Goal: Understand process/instructions: Learn how to perform a task or action

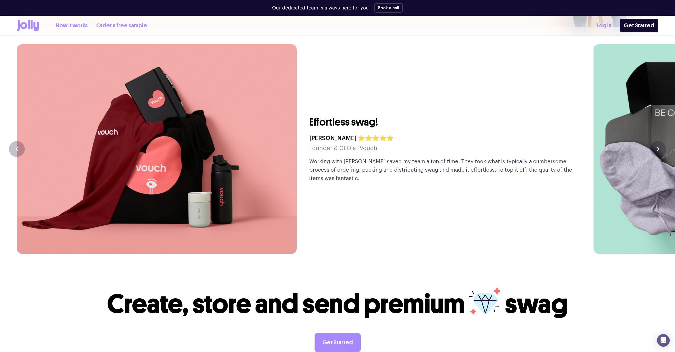
scroll to position [1360, 0]
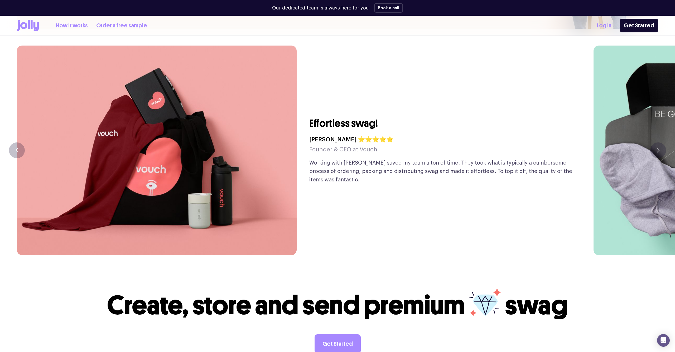
click at [117, 25] on link "Order a free sample" at bounding box center [121, 25] width 51 height 9
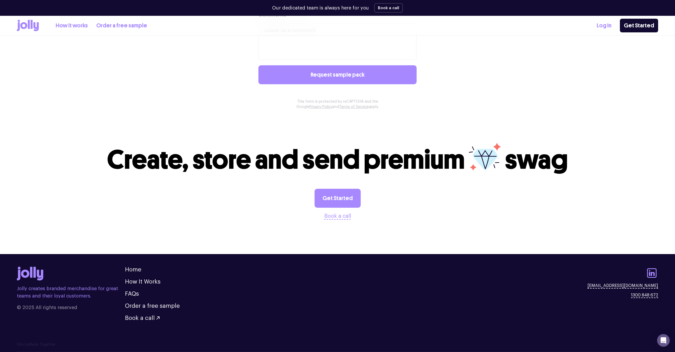
scroll to position [444, 0]
click at [80, 27] on link "How it works" at bounding box center [72, 25] width 32 height 9
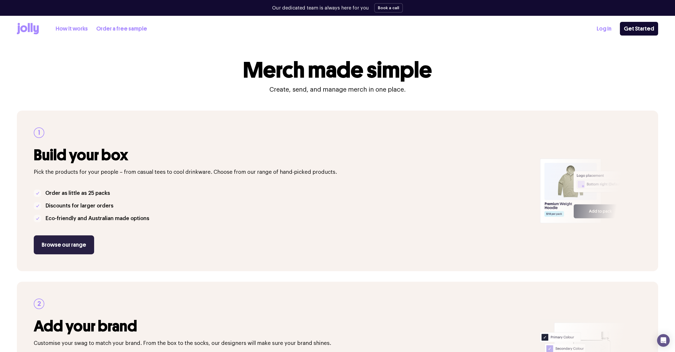
click at [73, 250] on link "Browse our range" at bounding box center [64, 245] width 60 height 19
